Goal: Information Seeking & Learning: Learn about a topic

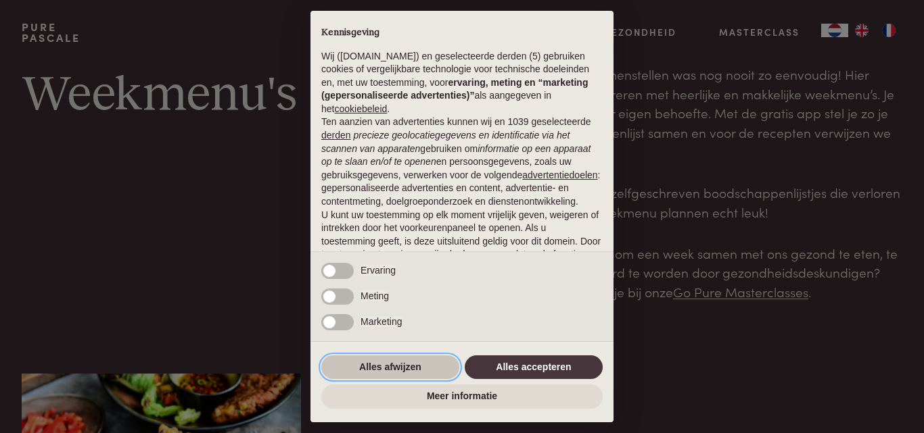
click at [394, 360] on button "Alles afwijzen" at bounding box center [390, 368] width 138 height 24
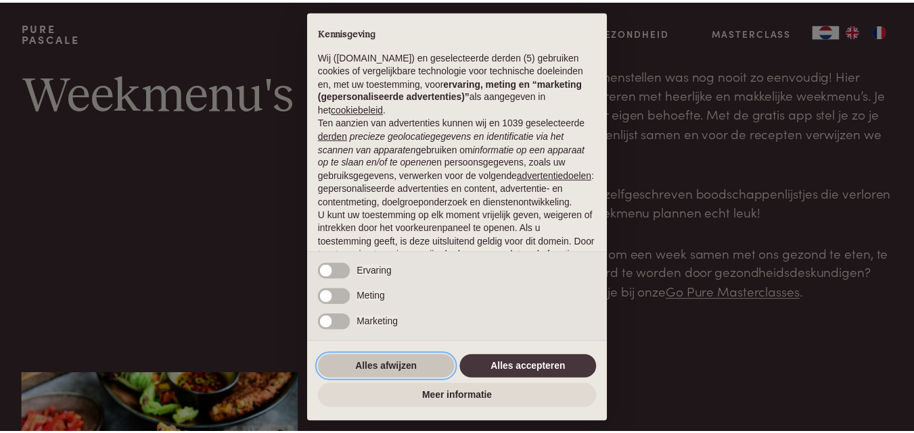
scroll to position [110, 0]
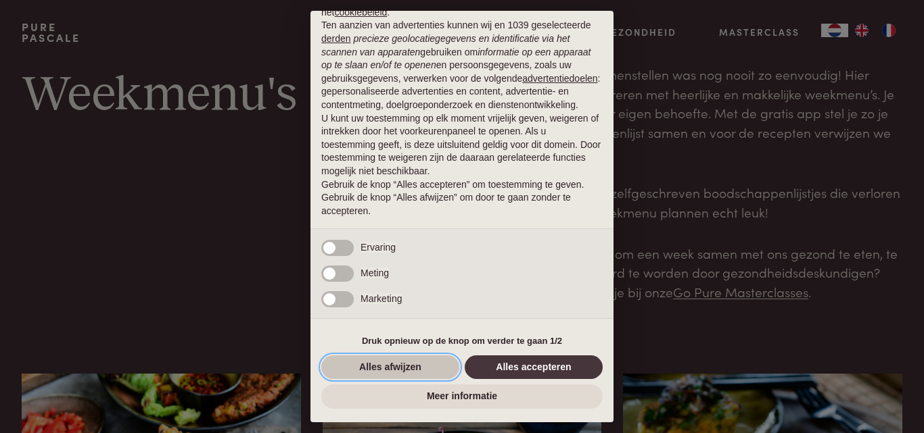
click at [385, 367] on button "Alles afwijzen" at bounding box center [390, 368] width 138 height 24
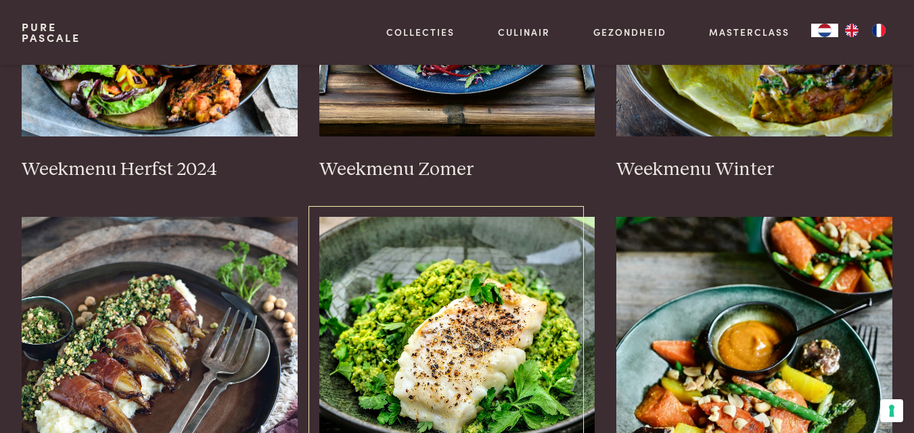
scroll to position [473, 0]
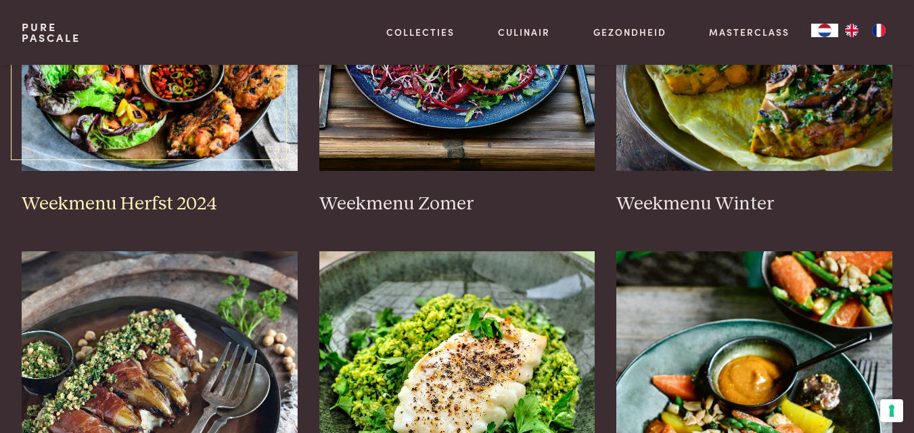
click at [220, 124] on img at bounding box center [160, 36] width 276 height 271
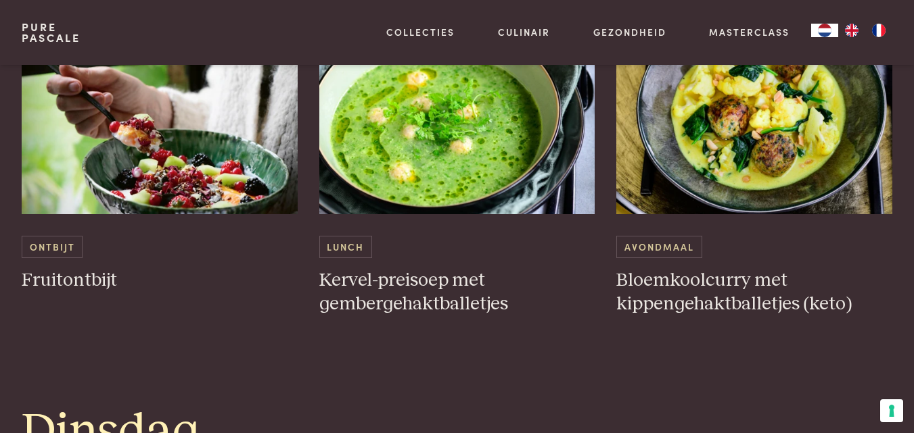
scroll to position [947, 0]
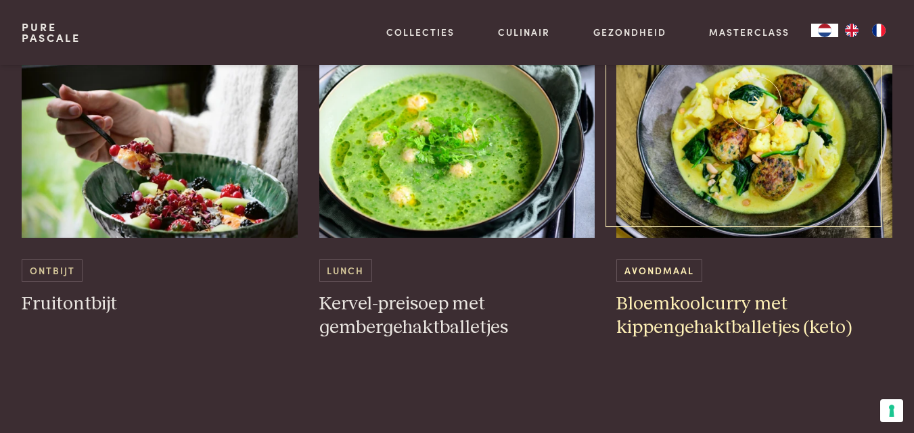
click at [672, 306] on h3 "Bloemkoolcurry met kippengehaktballetjes (keto)" at bounding box center [754, 316] width 276 height 47
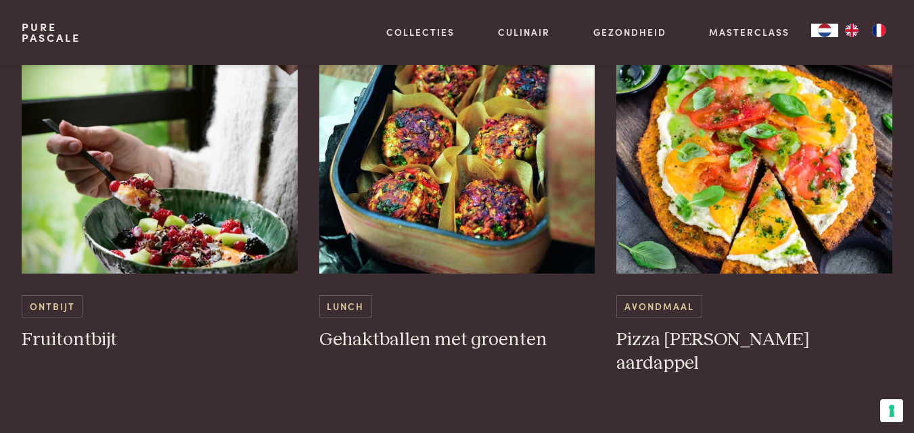
scroll to position [3063, 0]
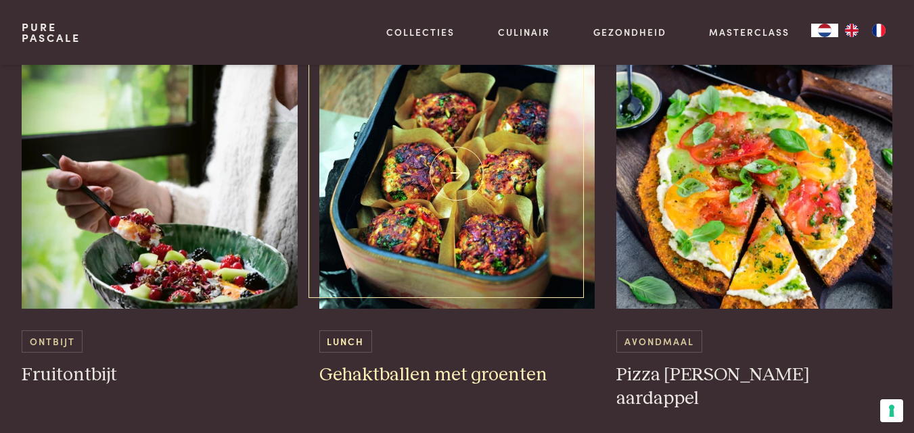
click at [468, 226] on img at bounding box center [457, 174] width 276 height 271
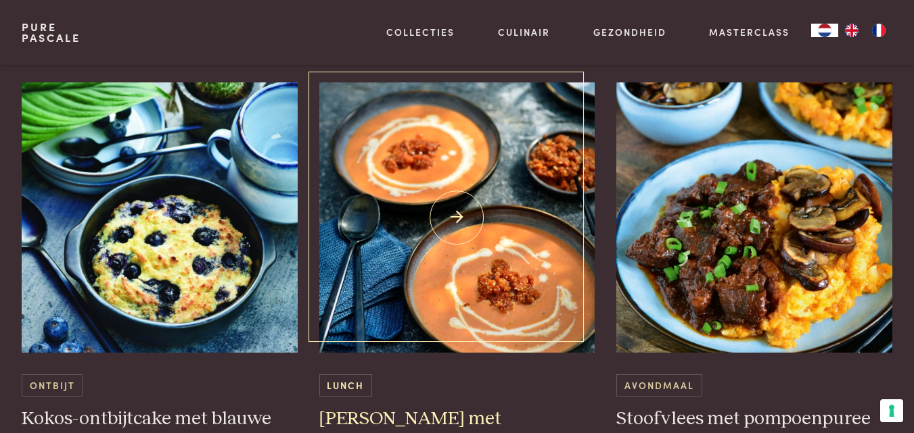
scroll to position [3623, 0]
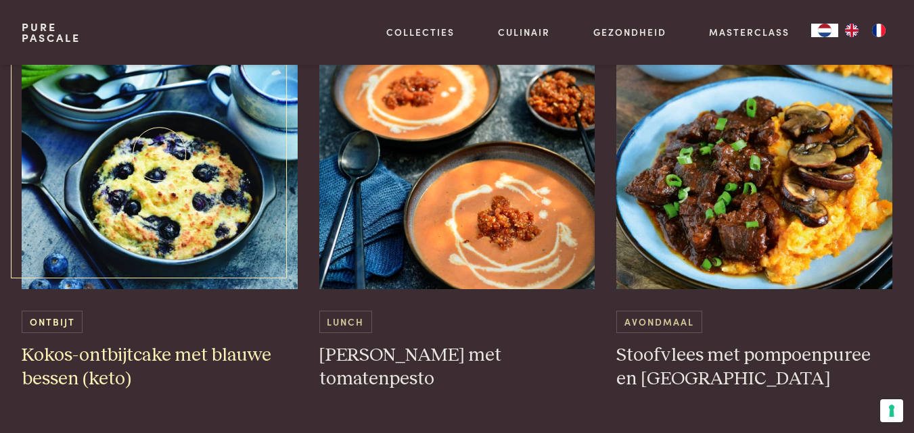
click at [152, 356] on h3 "Kokos-ontbijtcake met blauwe bessen (keto)" at bounding box center [160, 367] width 276 height 47
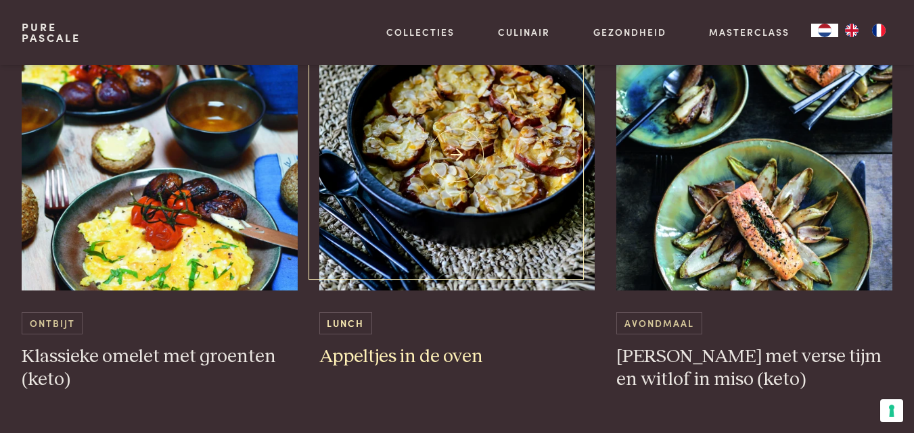
scroll to position [4184, 0]
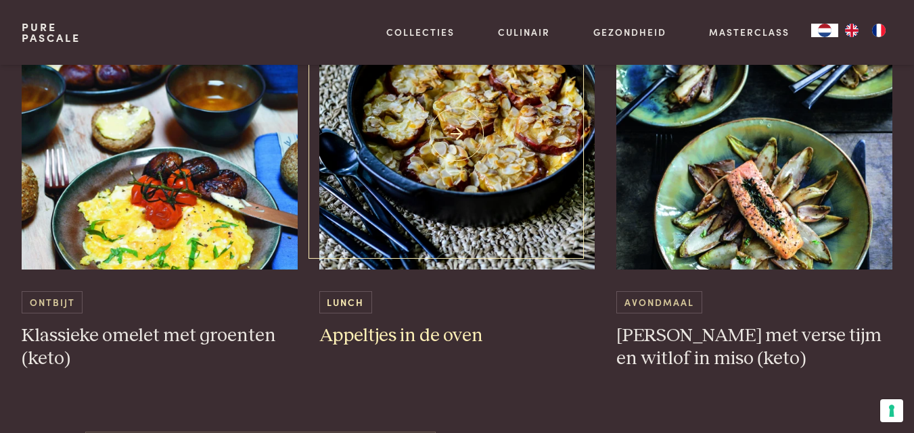
click at [484, 135] on img at bounding box center [457, 134] width 276 height 271
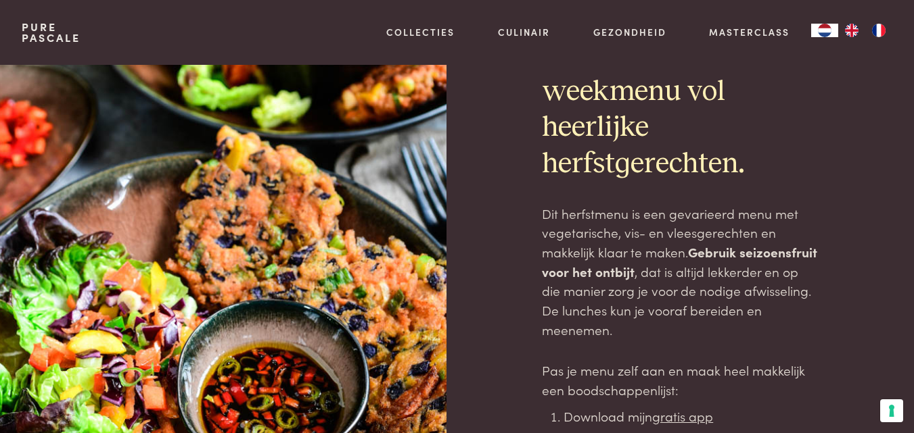
scroll to position [0, 0]
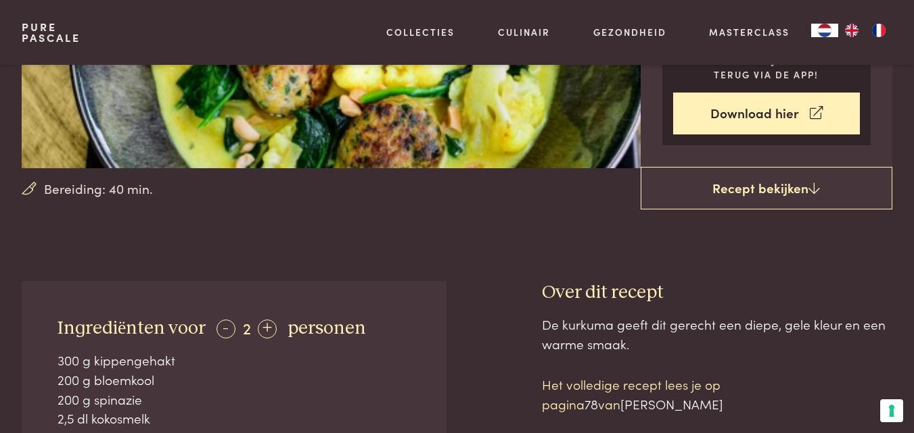
scroll to position [271, 0]
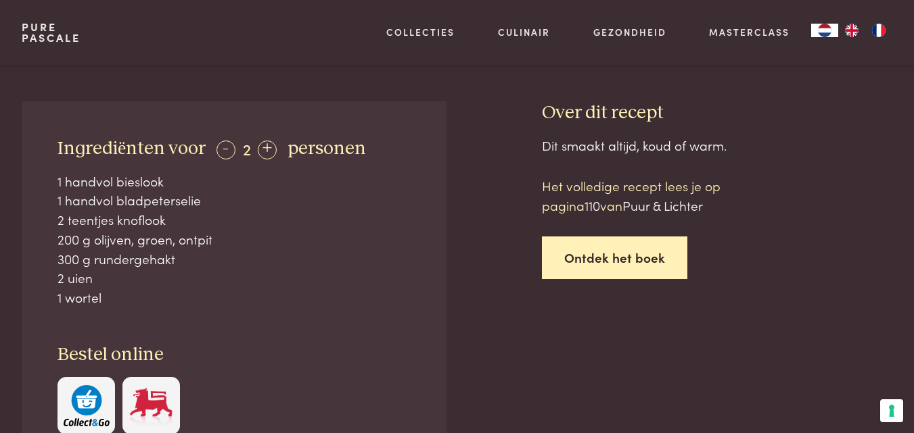
scroll to position [473, 0]
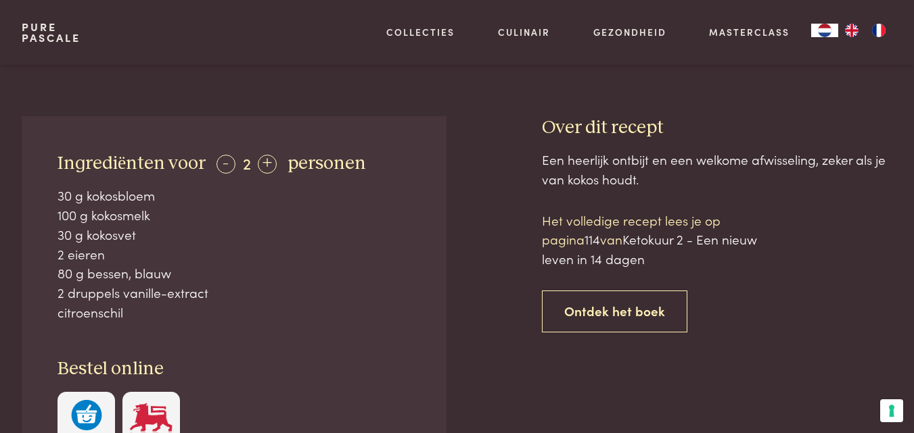
scroll to position [473, 0]
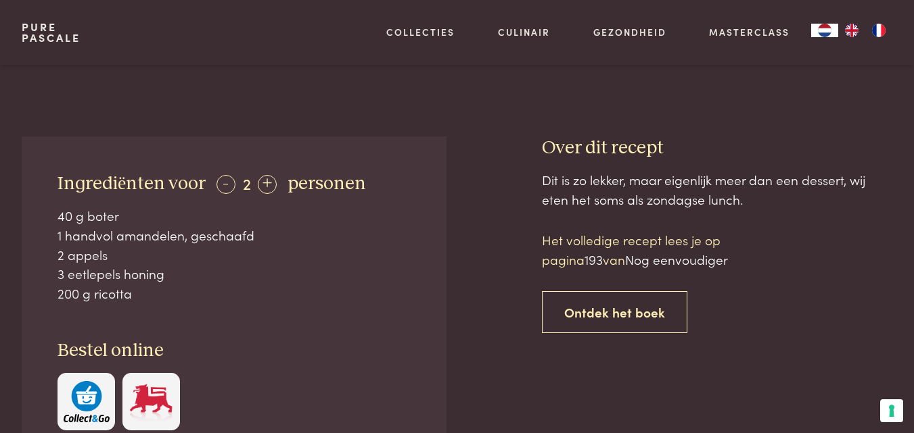
scroll to position [406, 0]
